Goal: Task Accomplishment & Management: Use online tool/utility

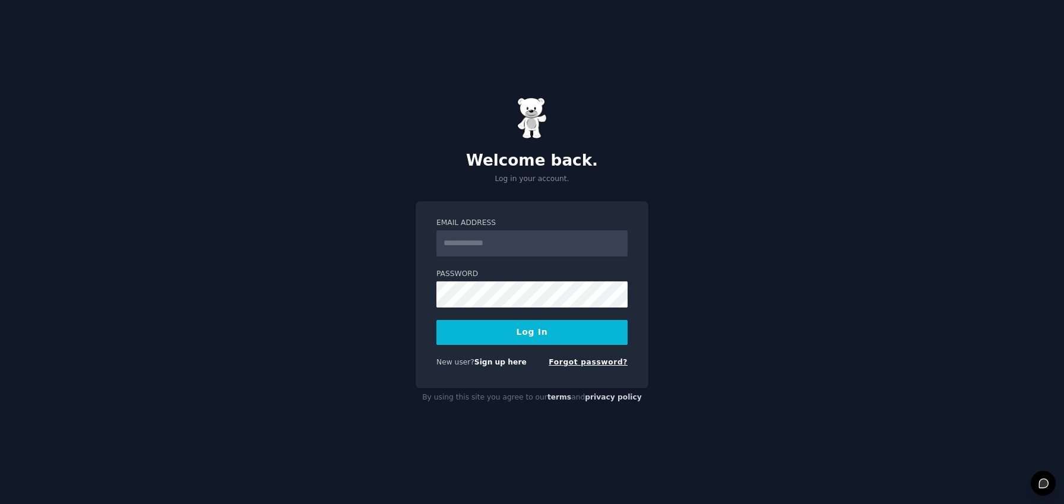
click at [574, 365] on link "Forgot password?" at bounding box center [587, 362] width 79 height 8
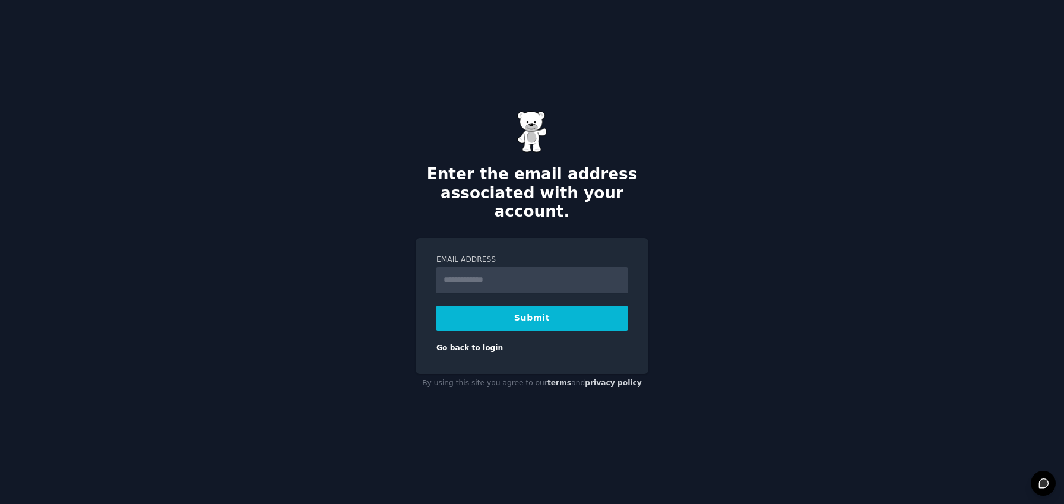
click at [494, 270] on input "Email Address" at bounding box center [531, 280] width 191 height 26
type input "**********"
click at [531, 310] on button "Submit" at bounding box center [531, 318] width 191 height 25
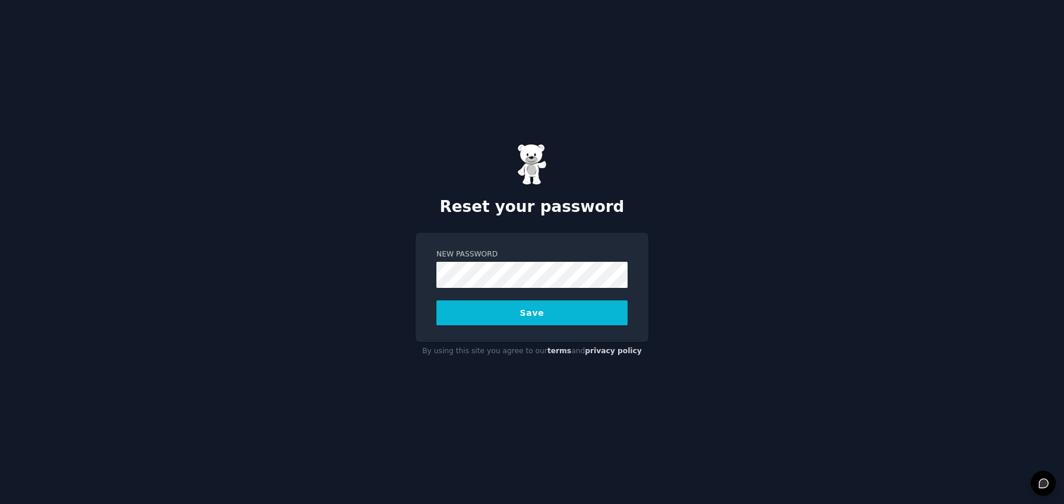
click at [520, 316] on button "Save" at bounding box center [531, 312] width 191 height 25
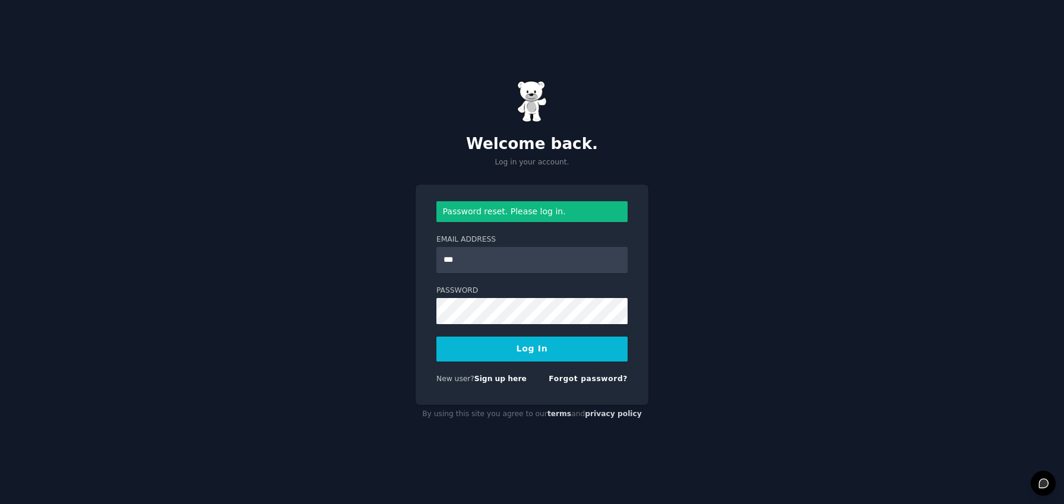
type input "**********"
click at [562, 352] on button "Log In" at bounding box center [531, 349] width 191 height 25
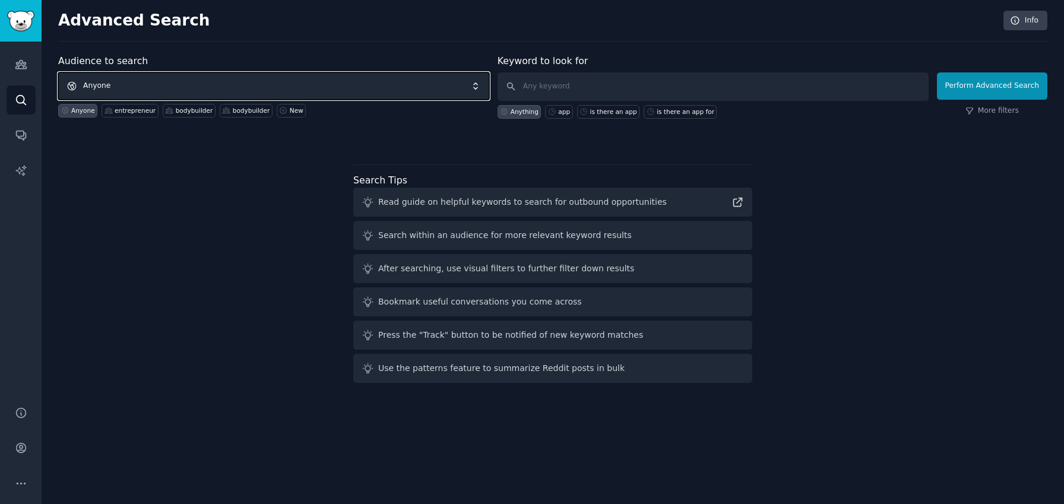
click at [204, 81] on span "Anyone" at bounding box center [273, 85] width 431 height 27
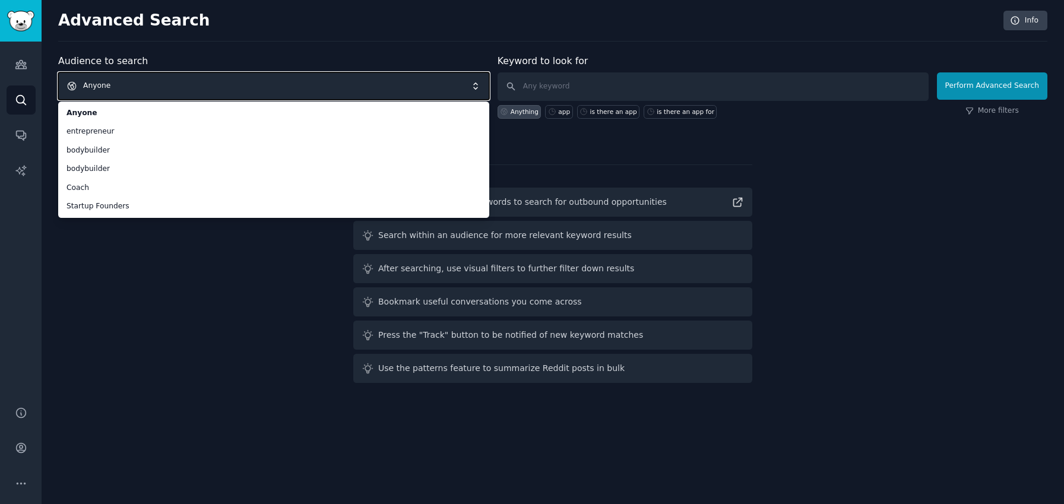
click at [96, 87] on span "Anyone" at bounding box center [273, 85] width 431 height 27
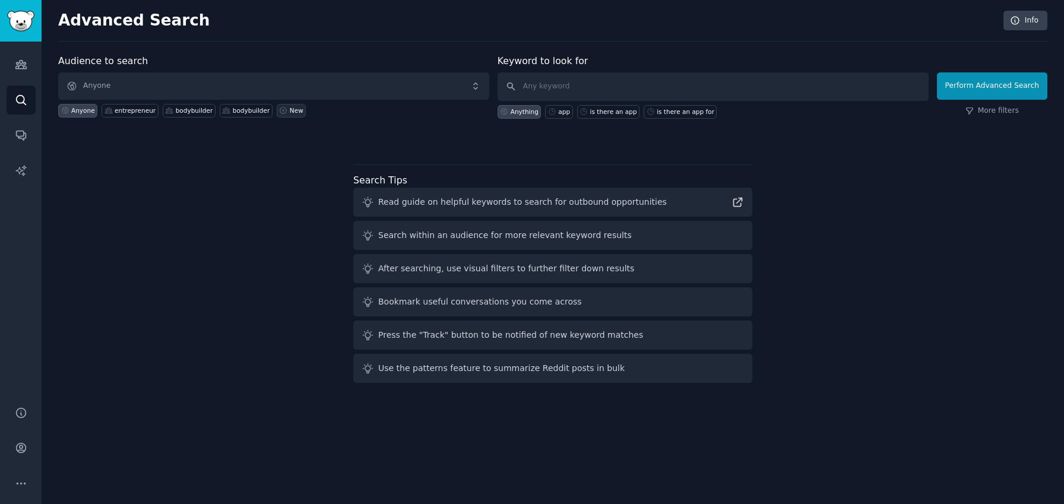
click at [290, 110] on div "New" at bounding box center [297, 110] width 14 height 8
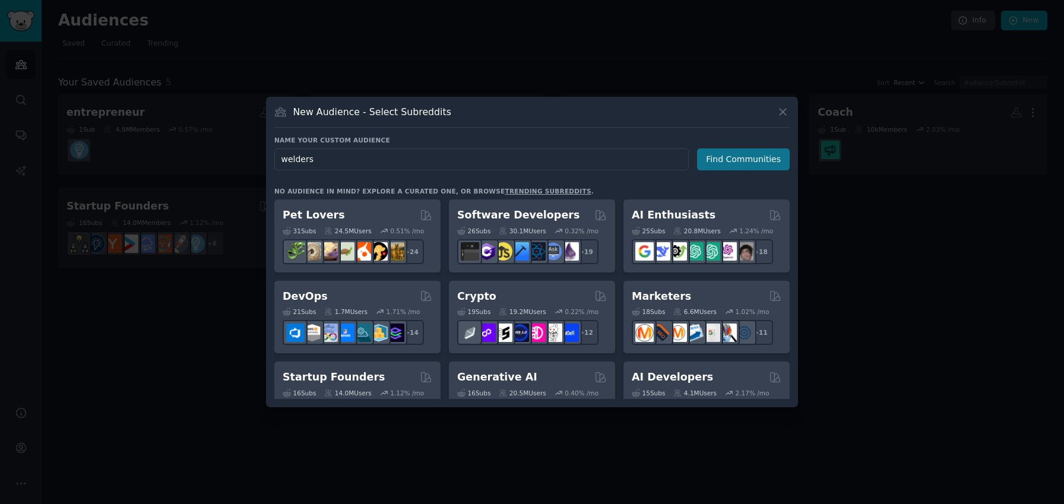
type input "welders"
click at [739, 161] on button "Find Communities" at bounding box center [743, 159] width 93 height 22
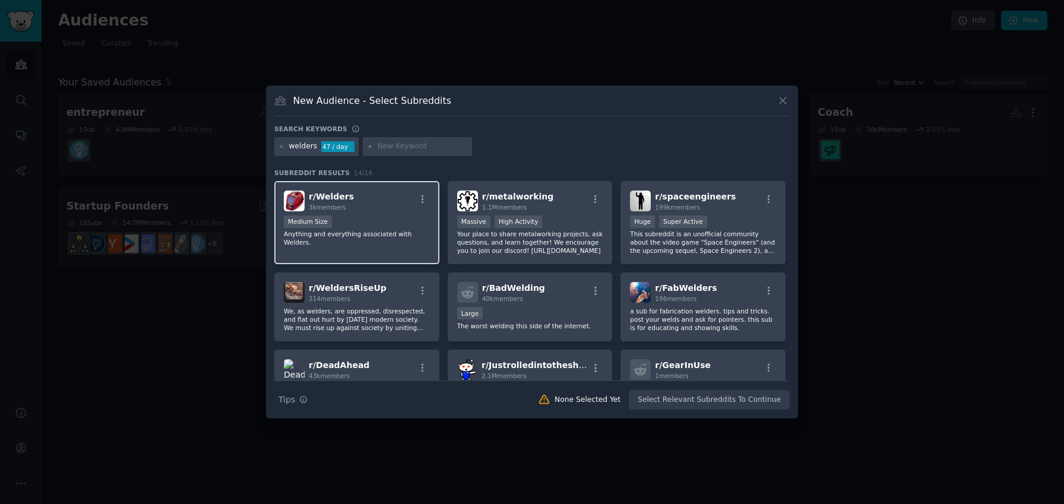
click at [342, 214] on div "r/ Welders 3k members 1000 - 10,000 members Medium Size Anything and everything…" at bounding box center [356, 223] width 165 height 84
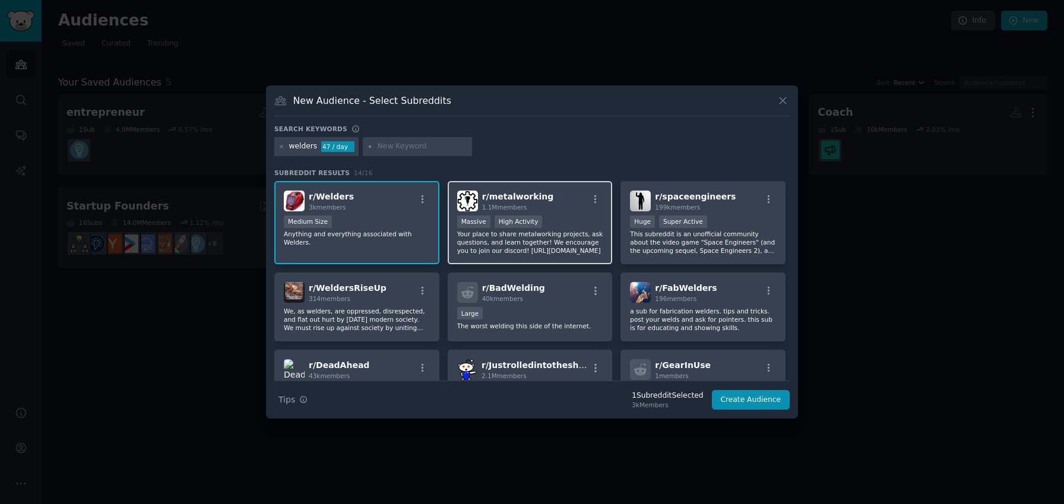
click at [562, 198] on div "r/ metalworking 1.1M members" at bounding box center [530, 201] width 146 height 21
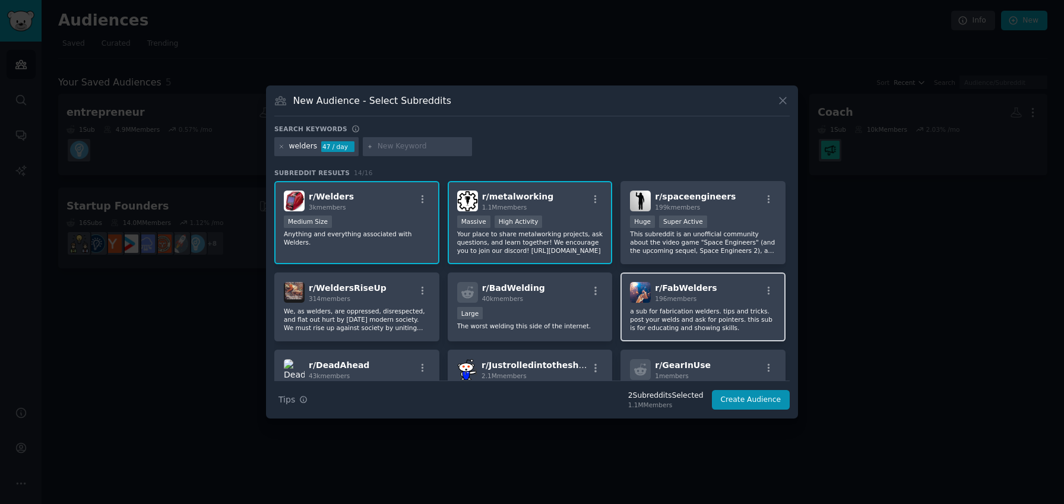
click at [726, 298] on div "r/ FabWelders 196 members" at bounding box center [703, 292] width 146 height 21
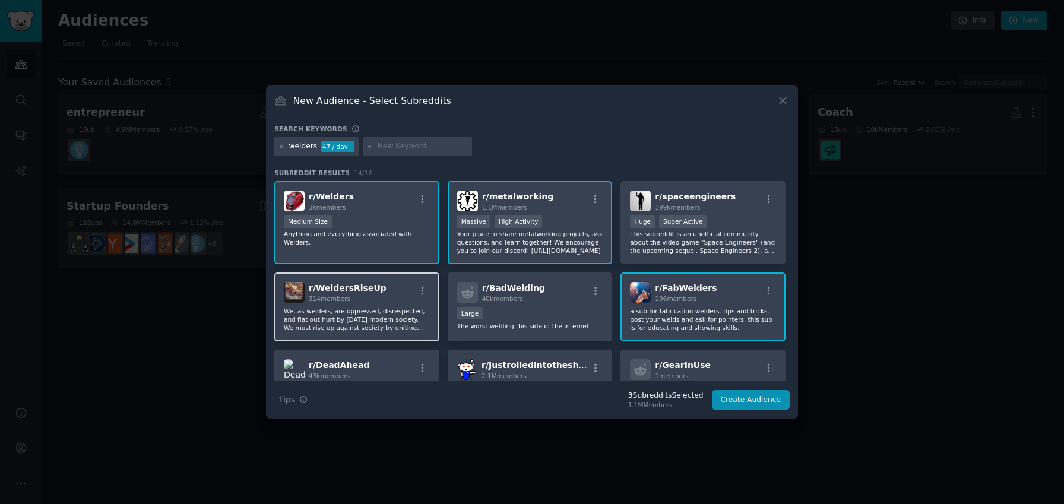
click at [387, 308] on p "We, as welders, are oppressed, disrespected, and flat out hurt by today’s moder…" at bounding box center [357, 319] width 146 height 25
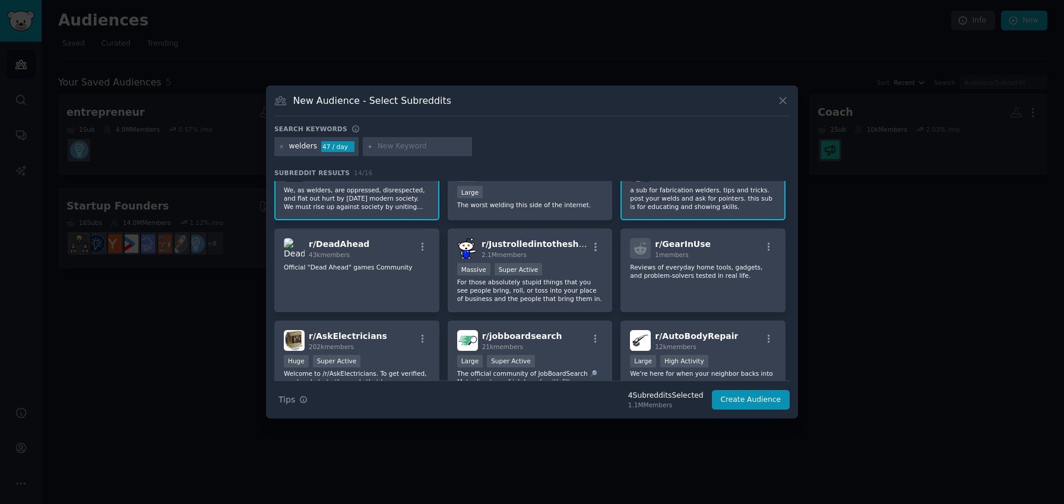
scroll to position [111, 0]
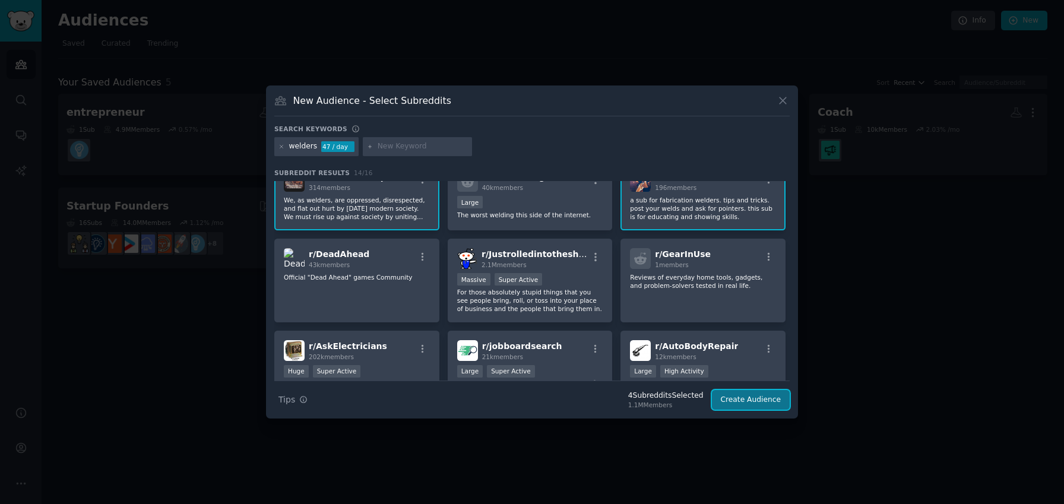
click at [738, 404] on button "Create Audience" at bounding box center [751, 400] width 78 height 20
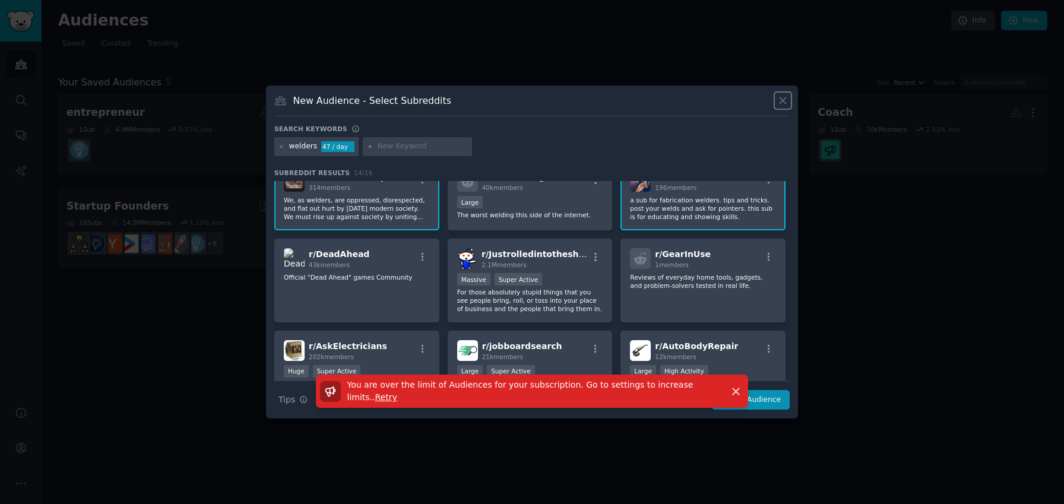
click at [781, 103] on icon at bounding box center [782, 101] width 7 height 7
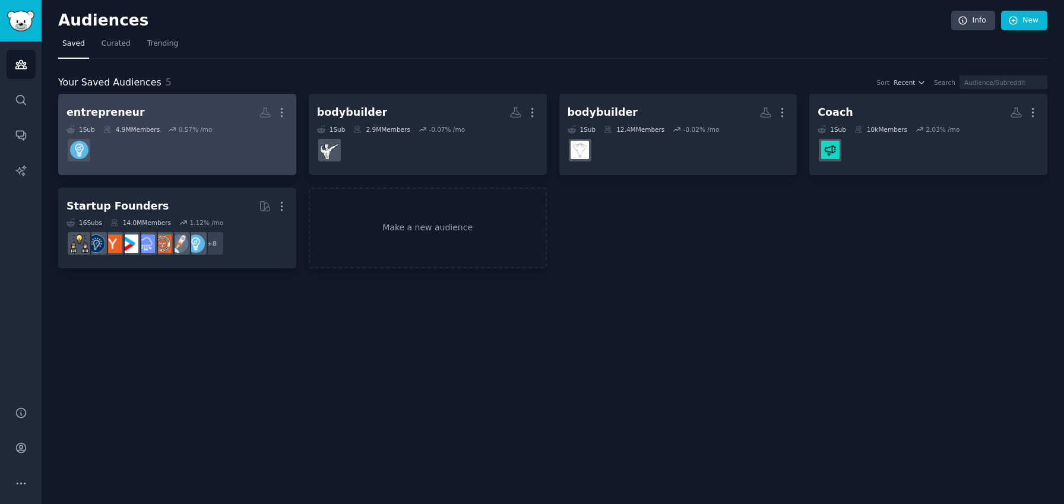
click at [217, 139] on dd at bounding box center [176, 150] width 221 height 33
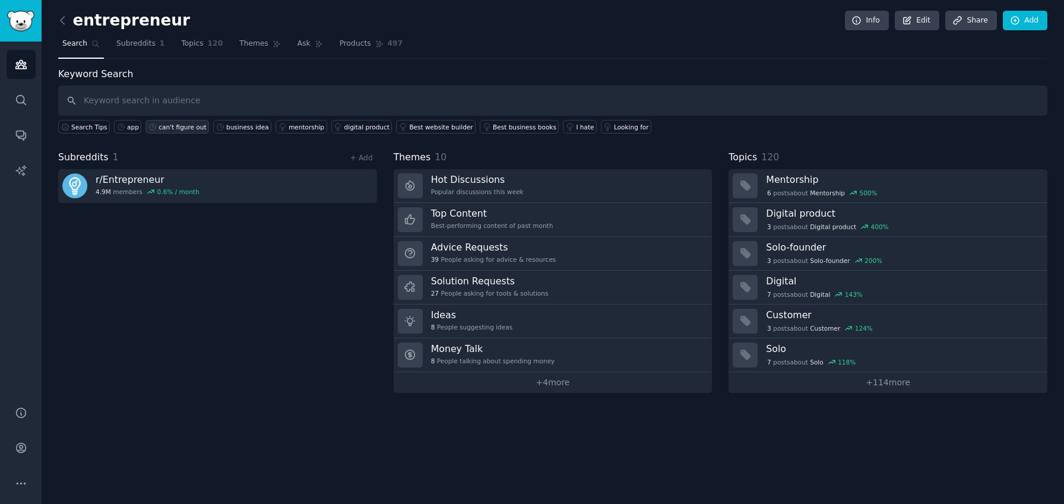
click at [188, 127] on div "can't figure out" at bounding box center [181, 127] width 47 height 8
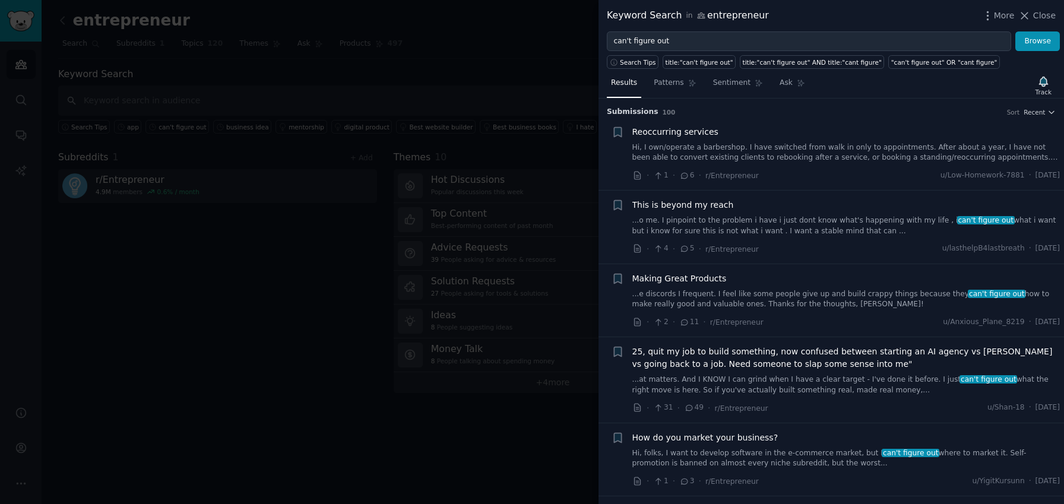
click at [784, 152] on link "Hi, I own/operate a barbershop. I have switched from walk in only to appointmen…" at bounding box center [846, 152] width 428 height 21
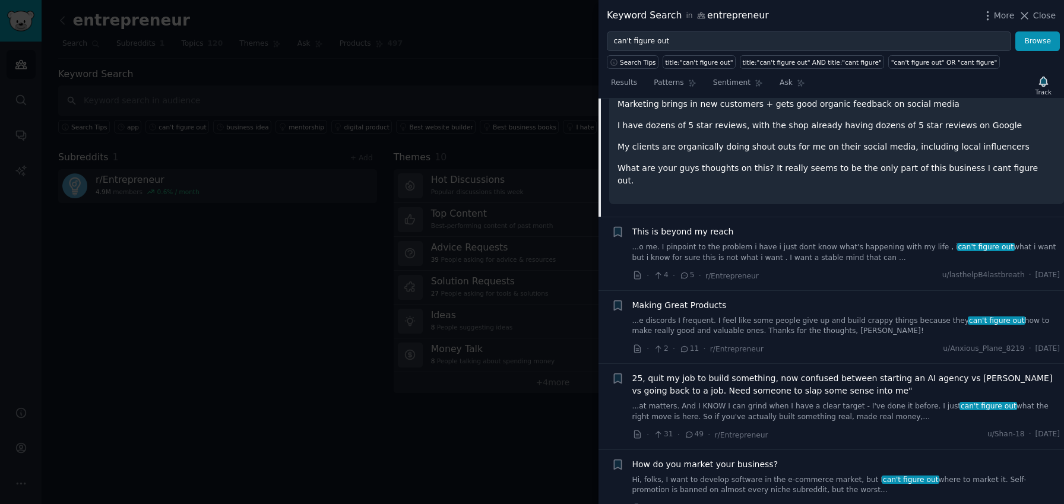
scroll to position [329, 0]
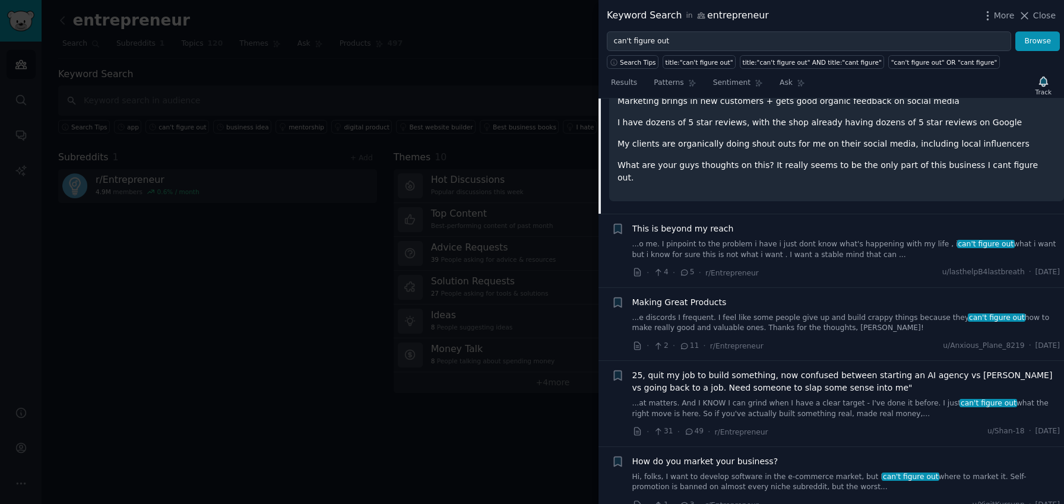
click at [785, 372] on span "25, quit my job to build something, now confused between starting an AI agency …" at bounding box center [846, 381] width 428 height 25
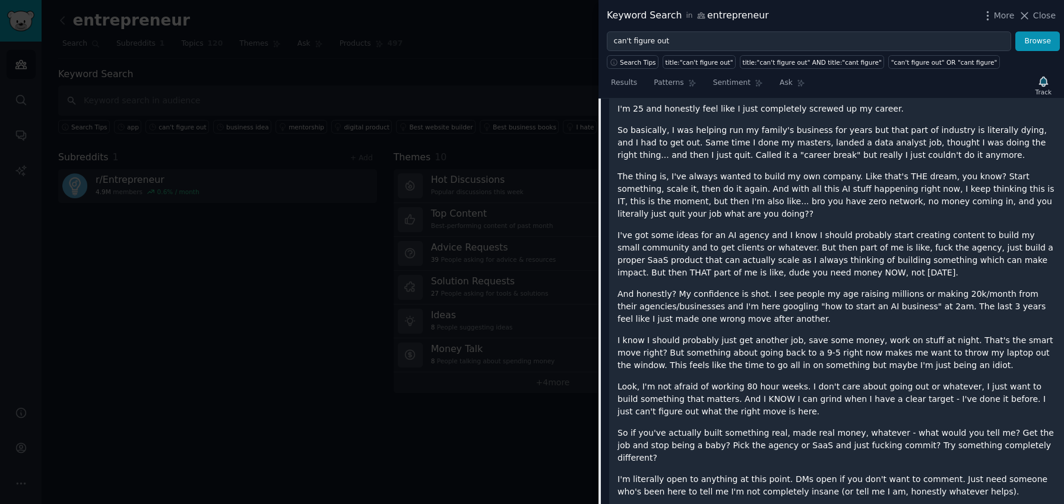
scroll to position [403, 0]
click at [776, 253] on p "I've got some ideas for an AI agency and I know I should probably start creatin…" at bounding box center [836, 252] width 438 height 50
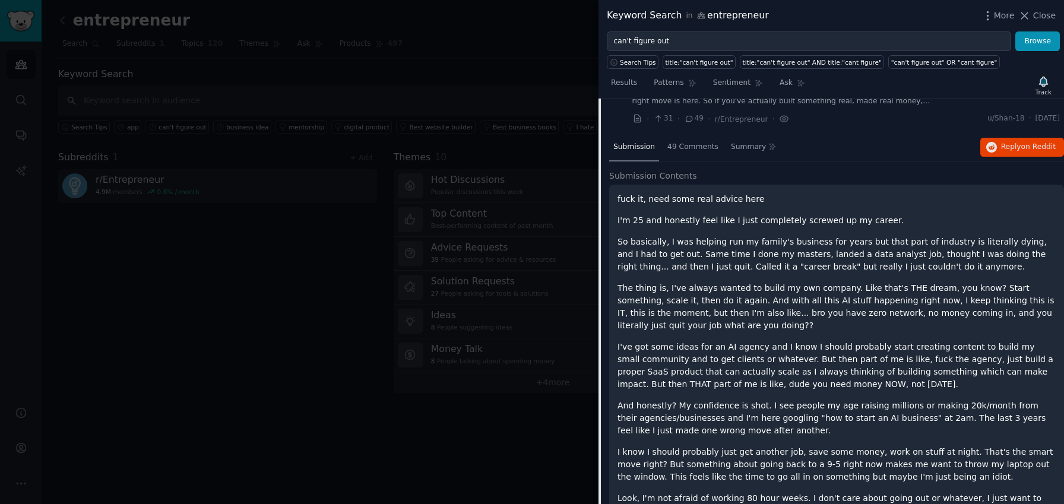
scroll to position [271, 0]
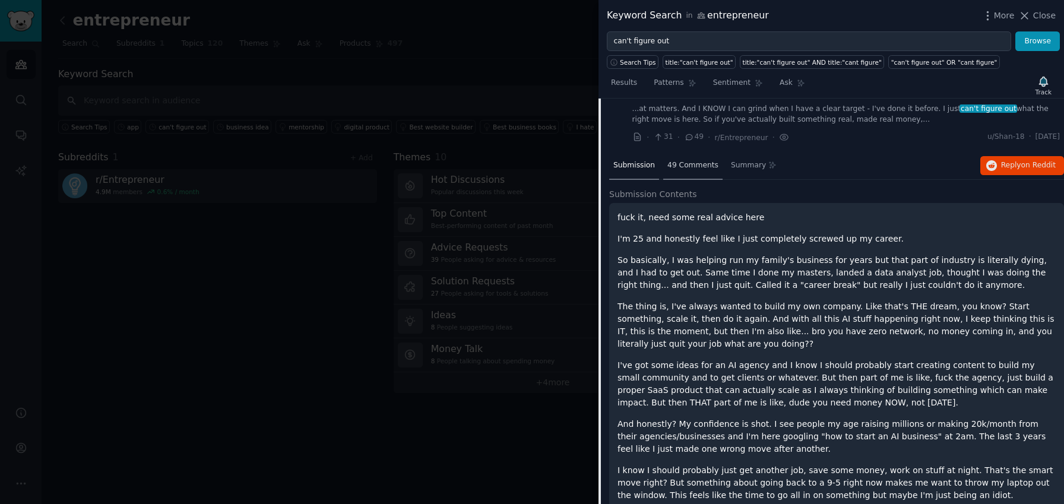
click at [700, 164] on span "49 Comments" at bounding box center [692, 165] width 51 height 11
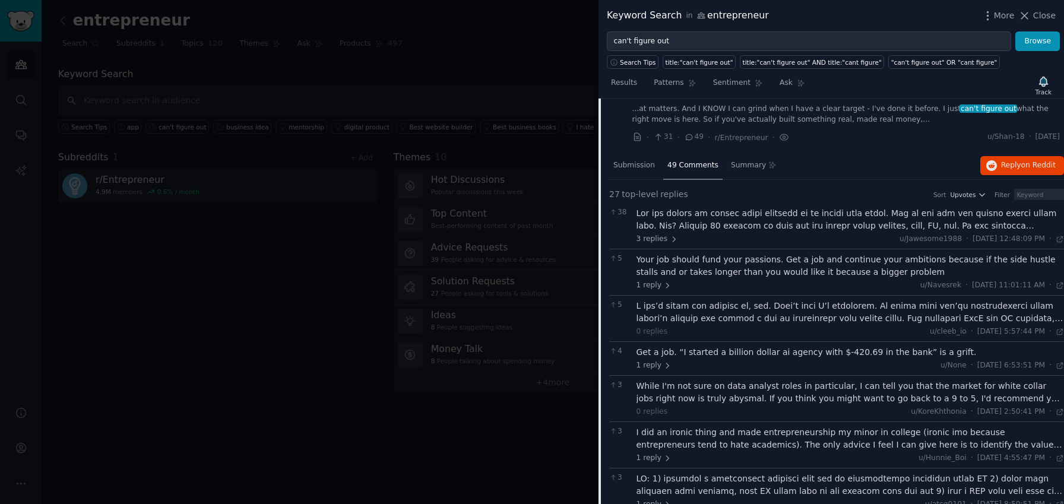
click at [788, 223] on div at bounding box center [850, 219] width 428 height 25
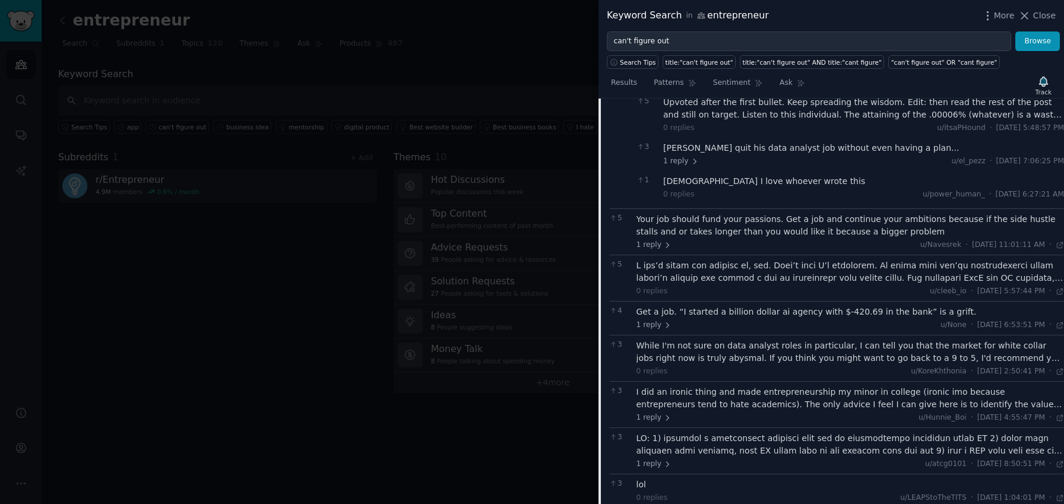
scroll to position [578, 0]
click at [822, 259] on div at bounding box center [850, 271] width 428 height 25
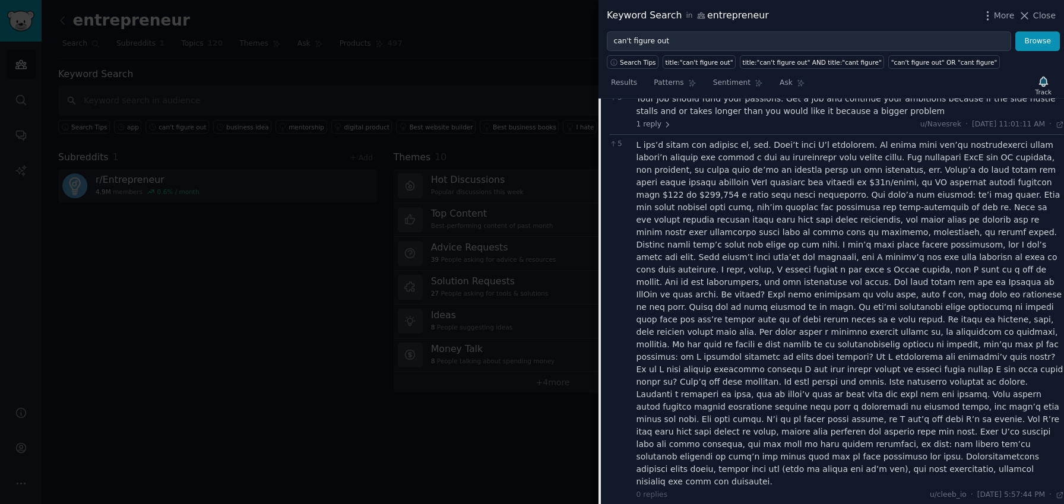
scroll to position [698, 0]
